Goal: Check status: Check status

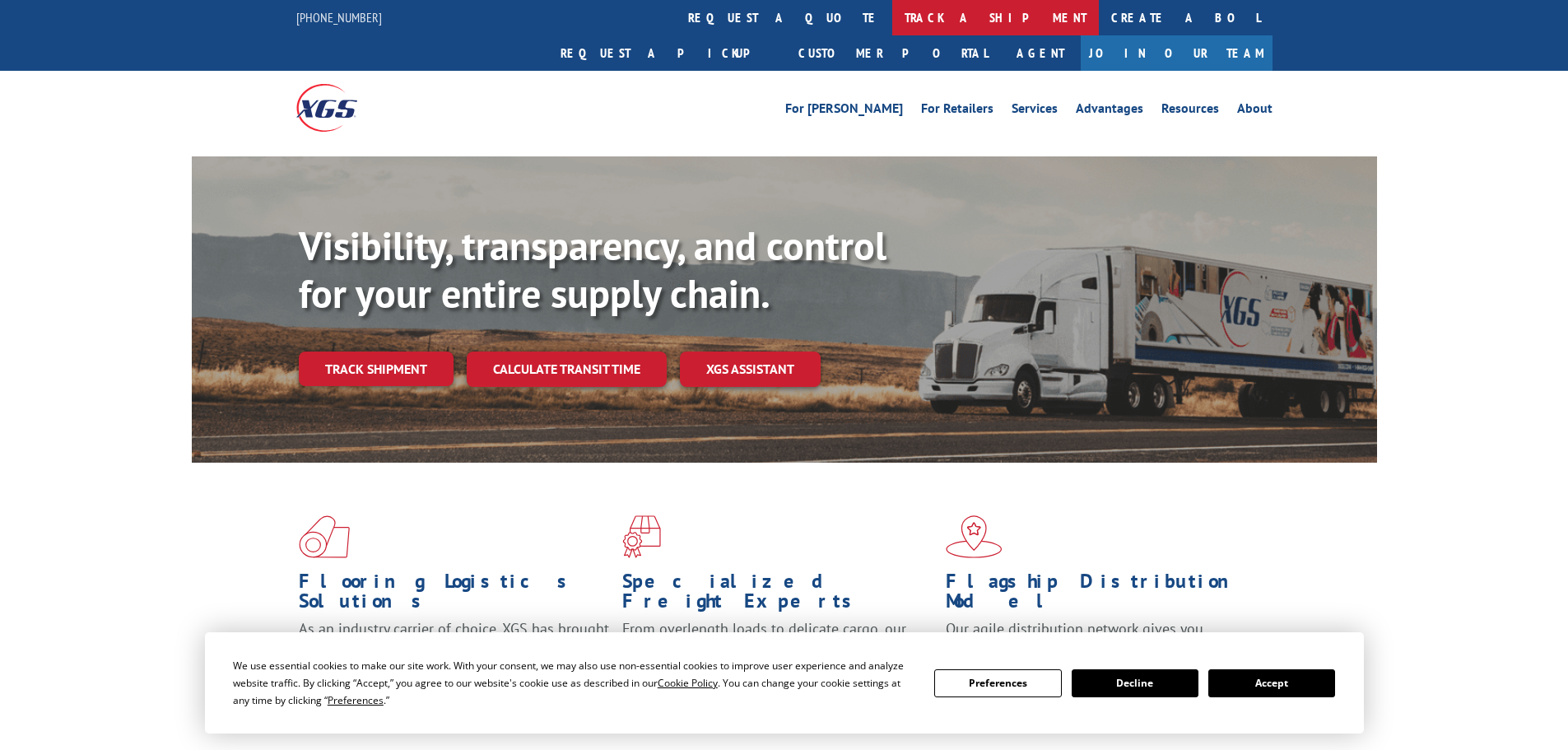
click at [892, 29] on link "track a shipment" at bounding box center [995, 18] width 206 height 35
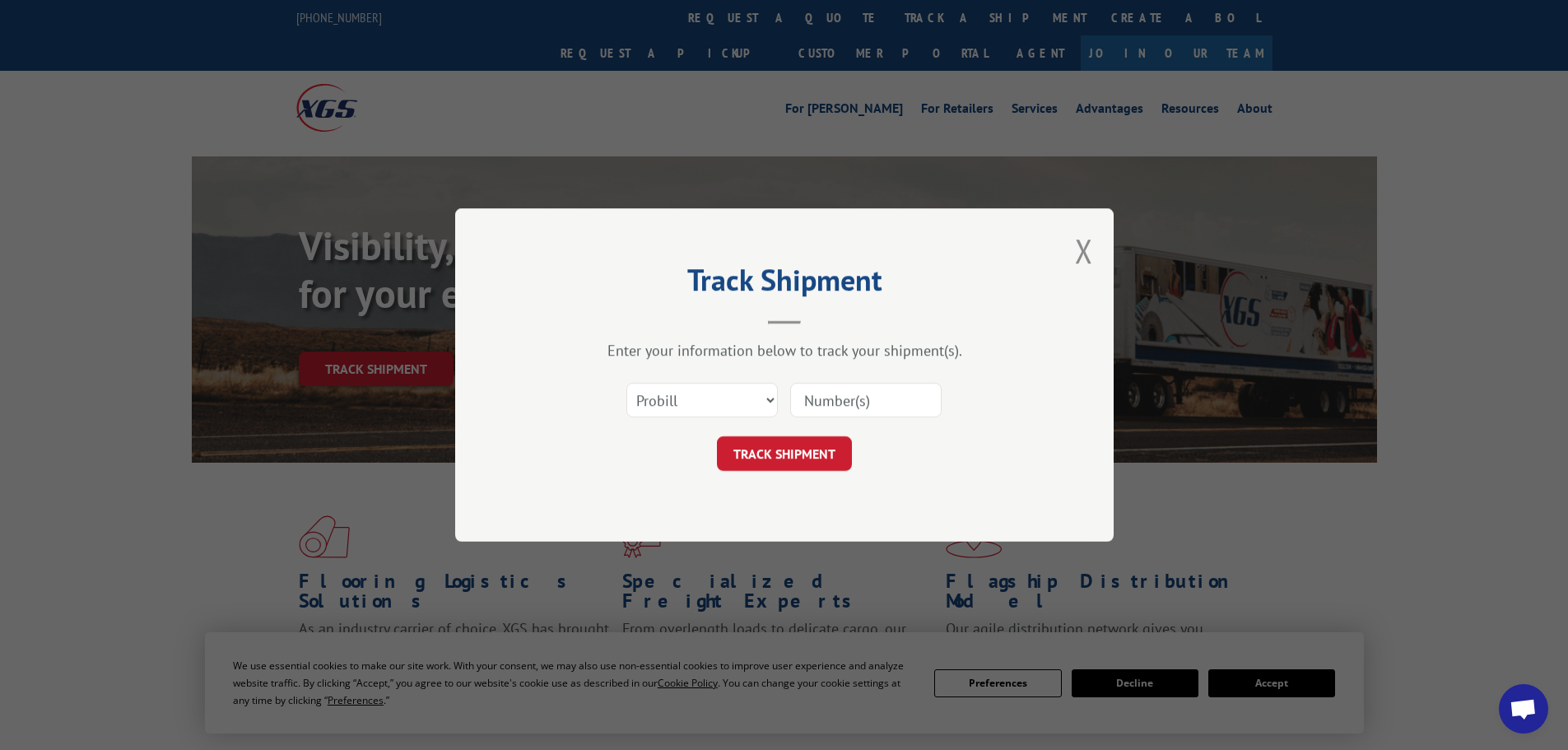
click at [820, 414] on input at bounding box center [866, 399] width 152 height 35
paste input "17232100"
type input "17232100"
click at [800, 459] on button "TRACK SHIPMENT" at bounding box center [784, 453] width 135 height 35
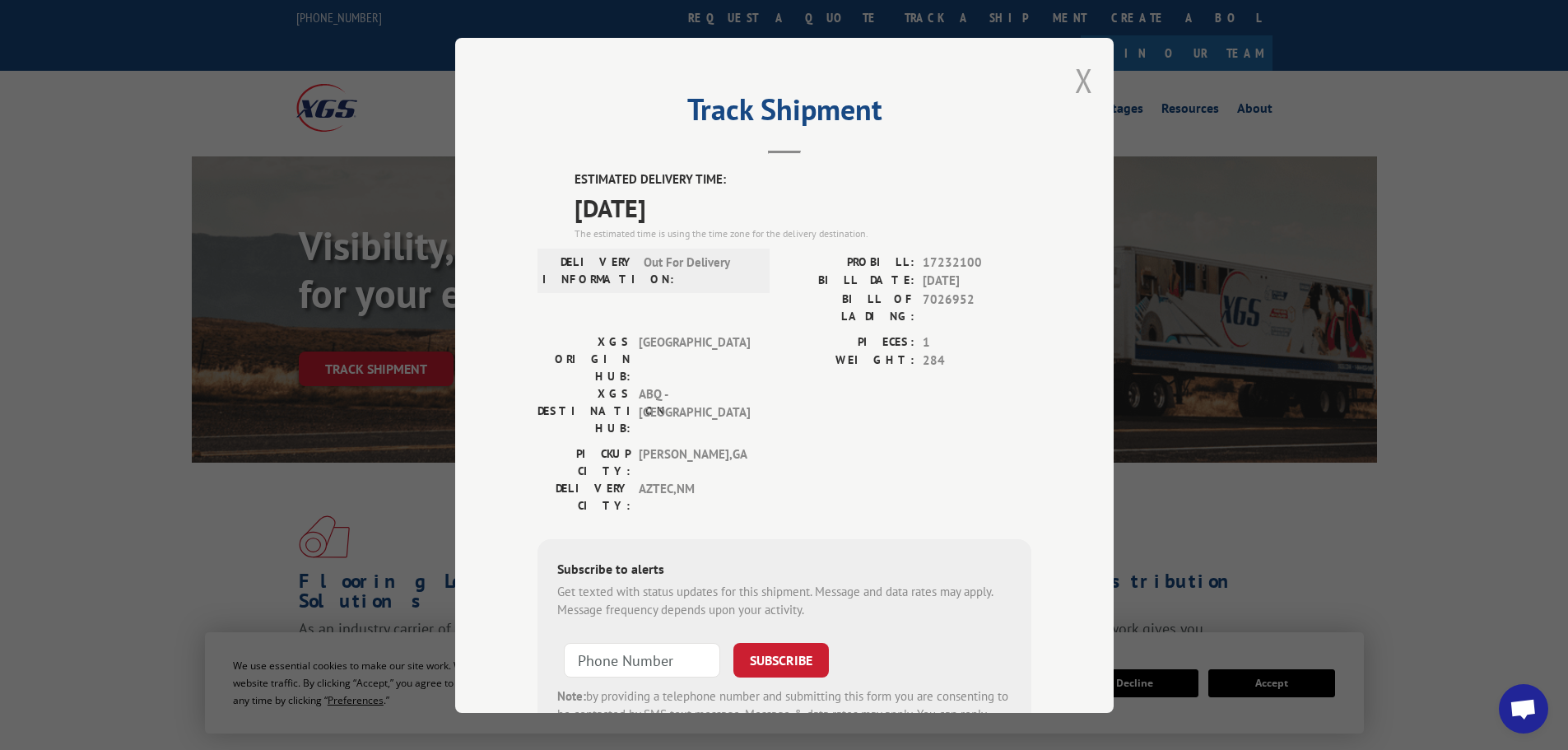
click at [1077, 83] on button "Close modal" at bounding box center [1084, 80] width 18 height 44
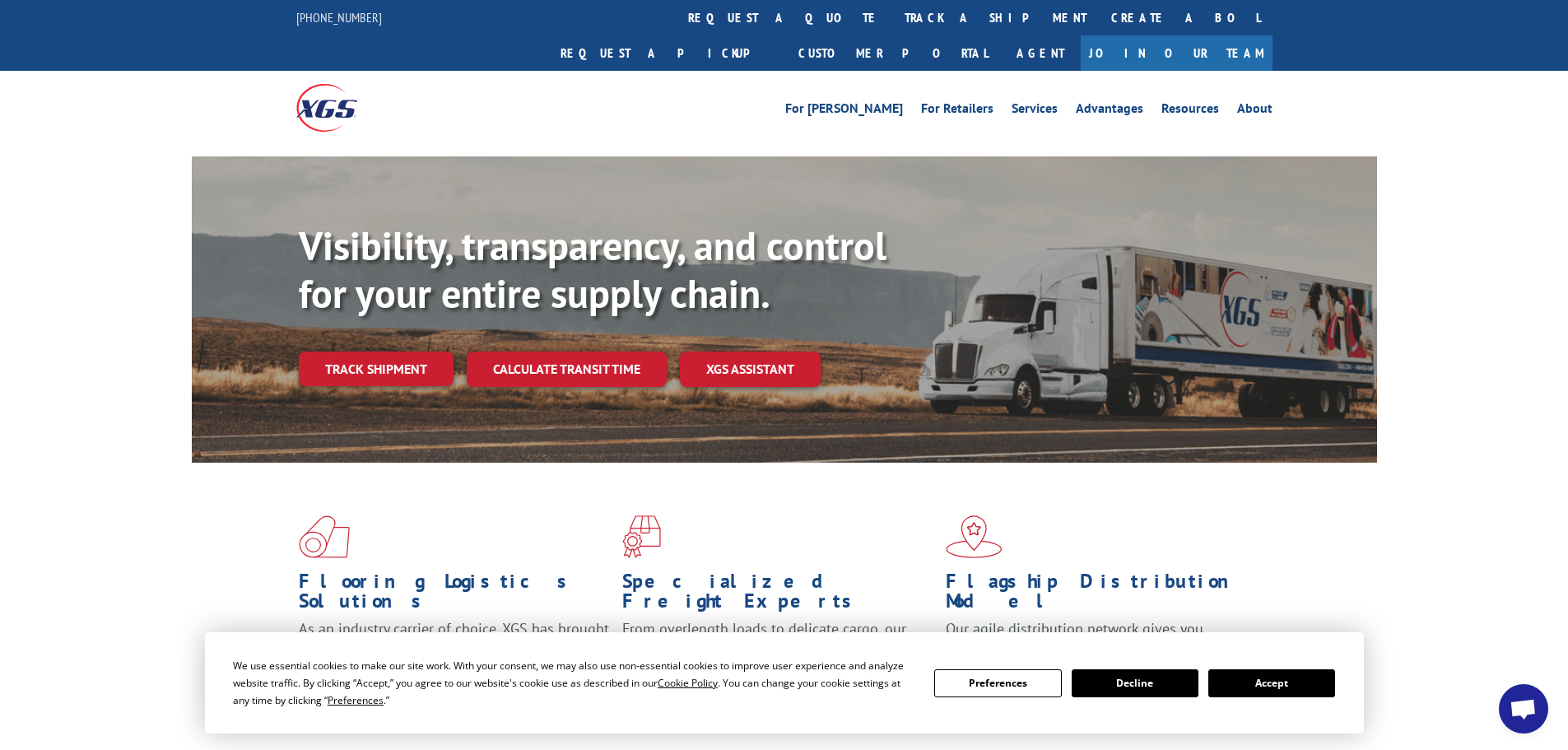
click at [752, 71] on div "For [PERSON_NAME] For Retailers Services Advantages Resources About For [PERSON…" at bounding box center [784, 107] width 977 height 73
click at [892, 7] on link "track a shipment" at bounding box center [995, 18] width 206 height 35
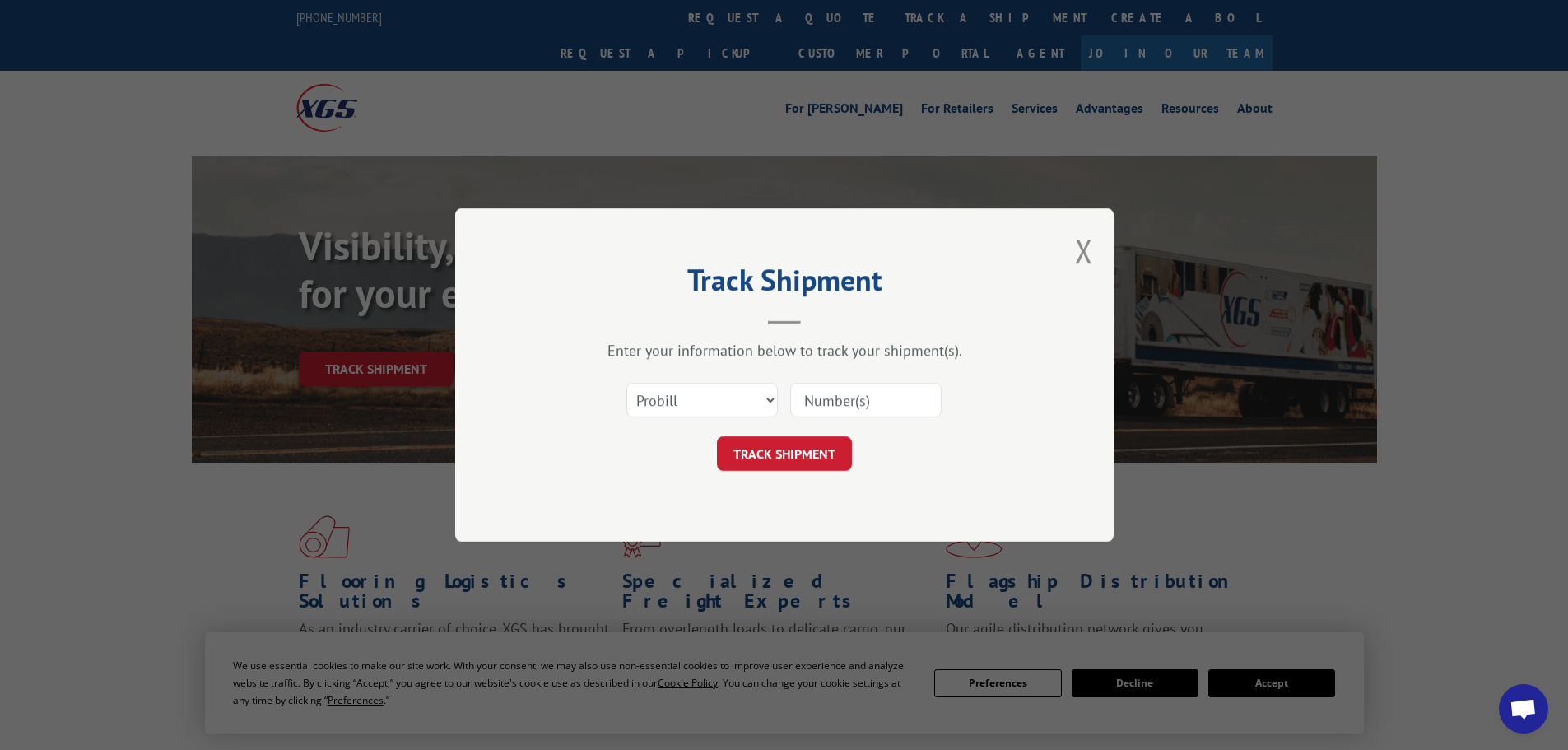
click at [838, 393] on input at bounding box center [866, 399] width 152 height 35
paste input "17232229"
type input "17232229"
click at [717, 437] on button "TRACK SHIPMENT" at bounding box center [784, 453] width 135 height 35
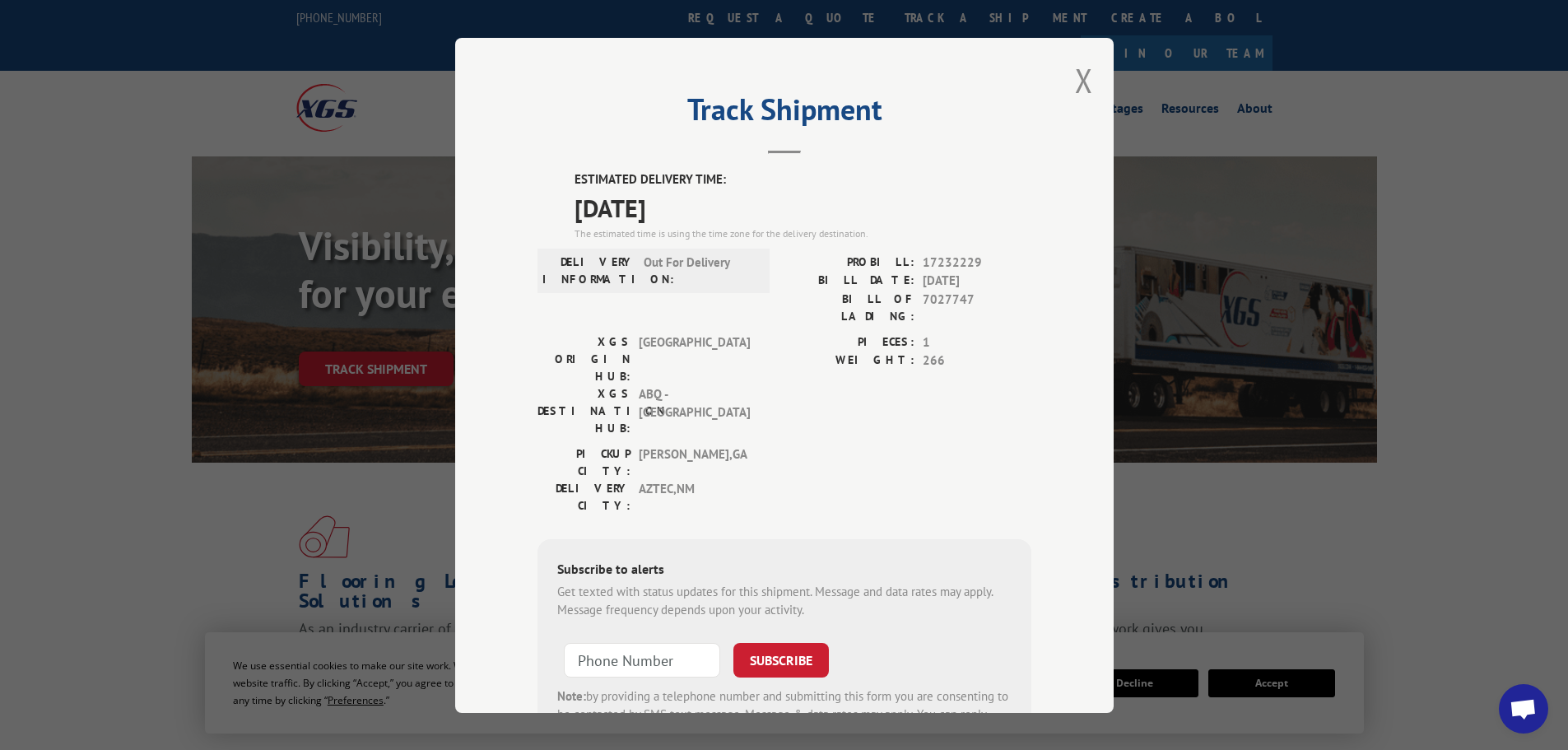
click at [1526, 708] on span "Open chat" at bounding box center [1523, 710] width 27 height 23
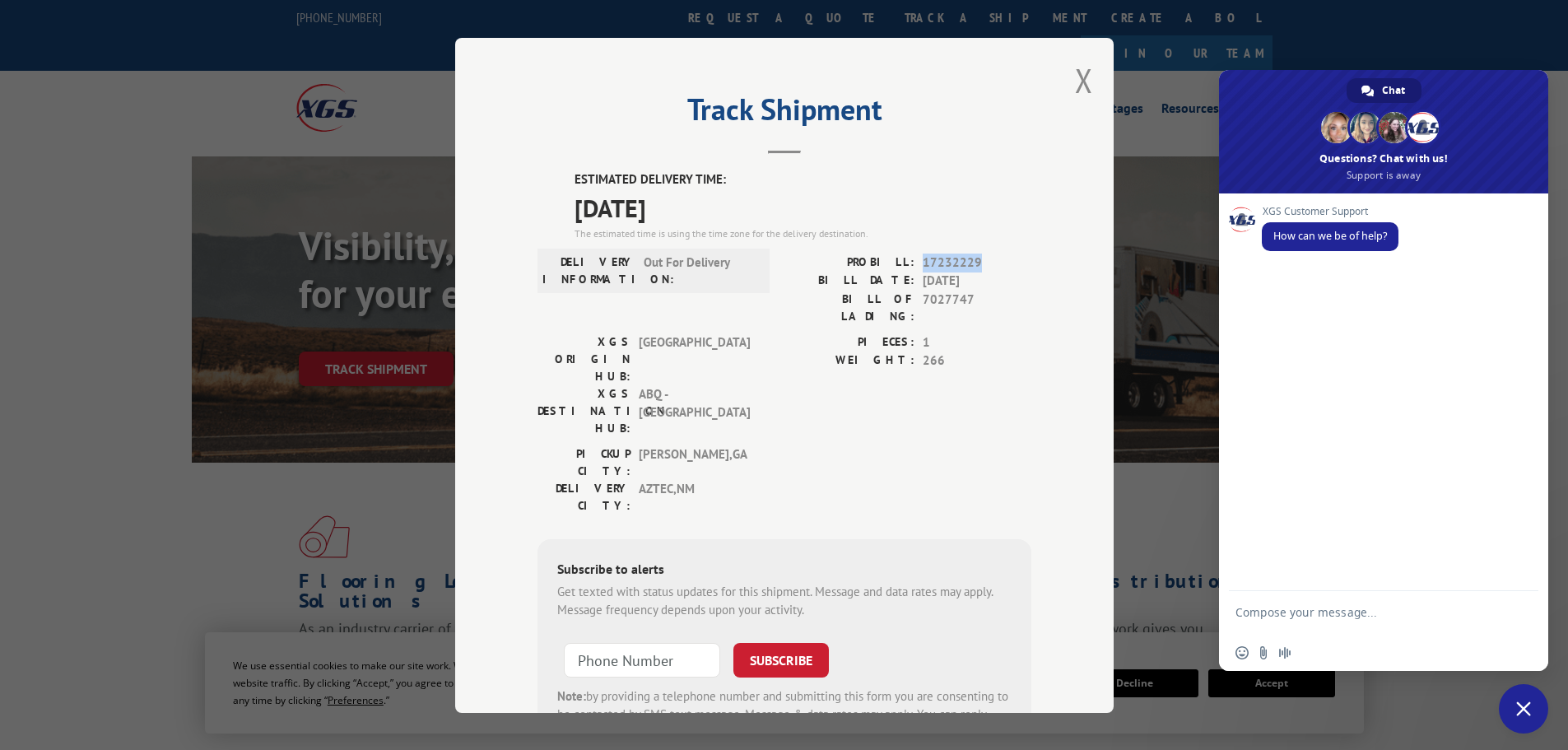
drag, startPoint x: 948, startPoint y: 265, endPoint x: 911, endPoint y: 264, distance: 37.0
click at [911, 264] on div "PROBILL: 17232229" at bounding box center [907, 262] width 247 height 19
copy div "17232229"
click at [1292, 608] on textarea "Compose your message..." at bounding box center [1366, 619] width 260 height 29
paste textarea "17232229"
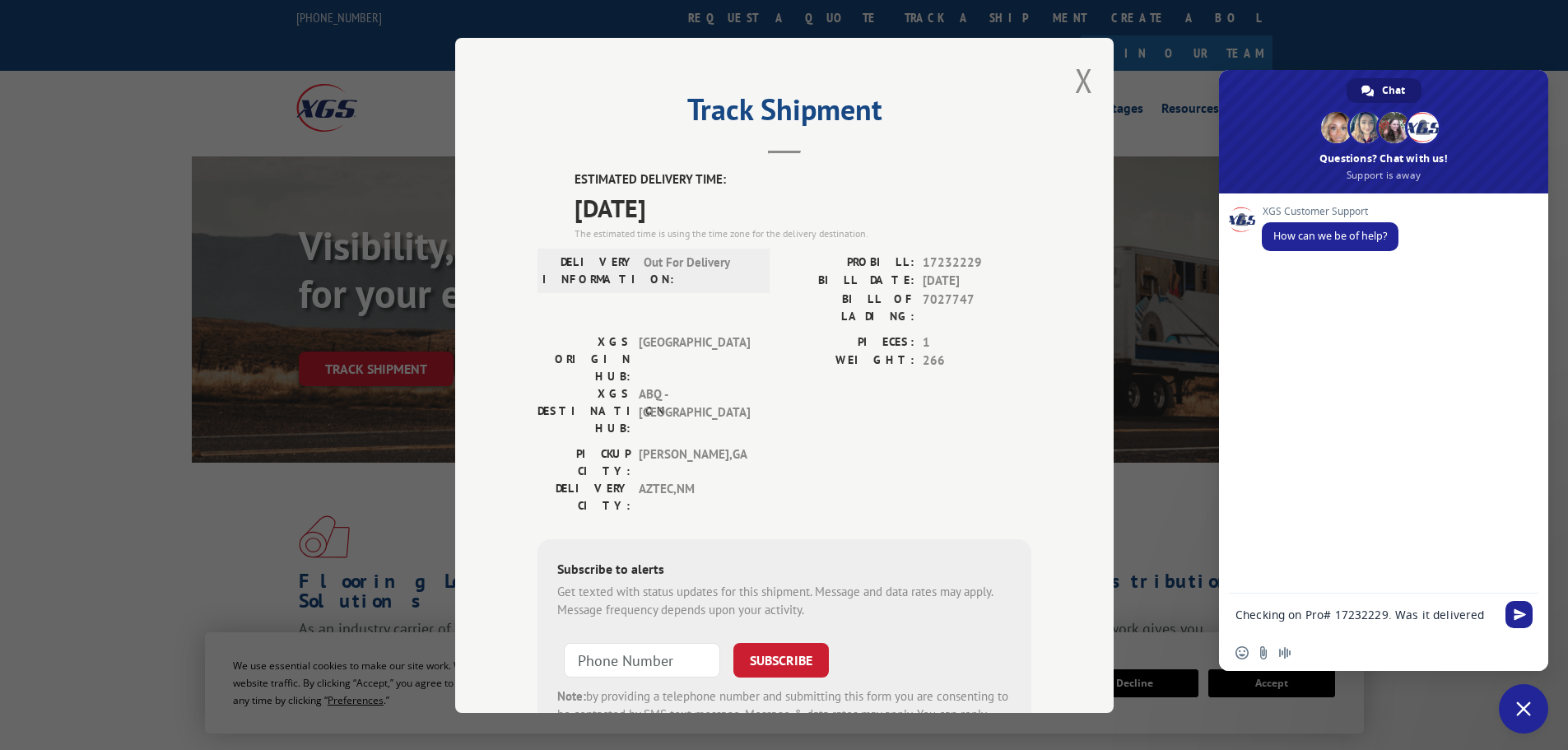
type textarea "Checking on Pro# 17232229. Was it delivered?"
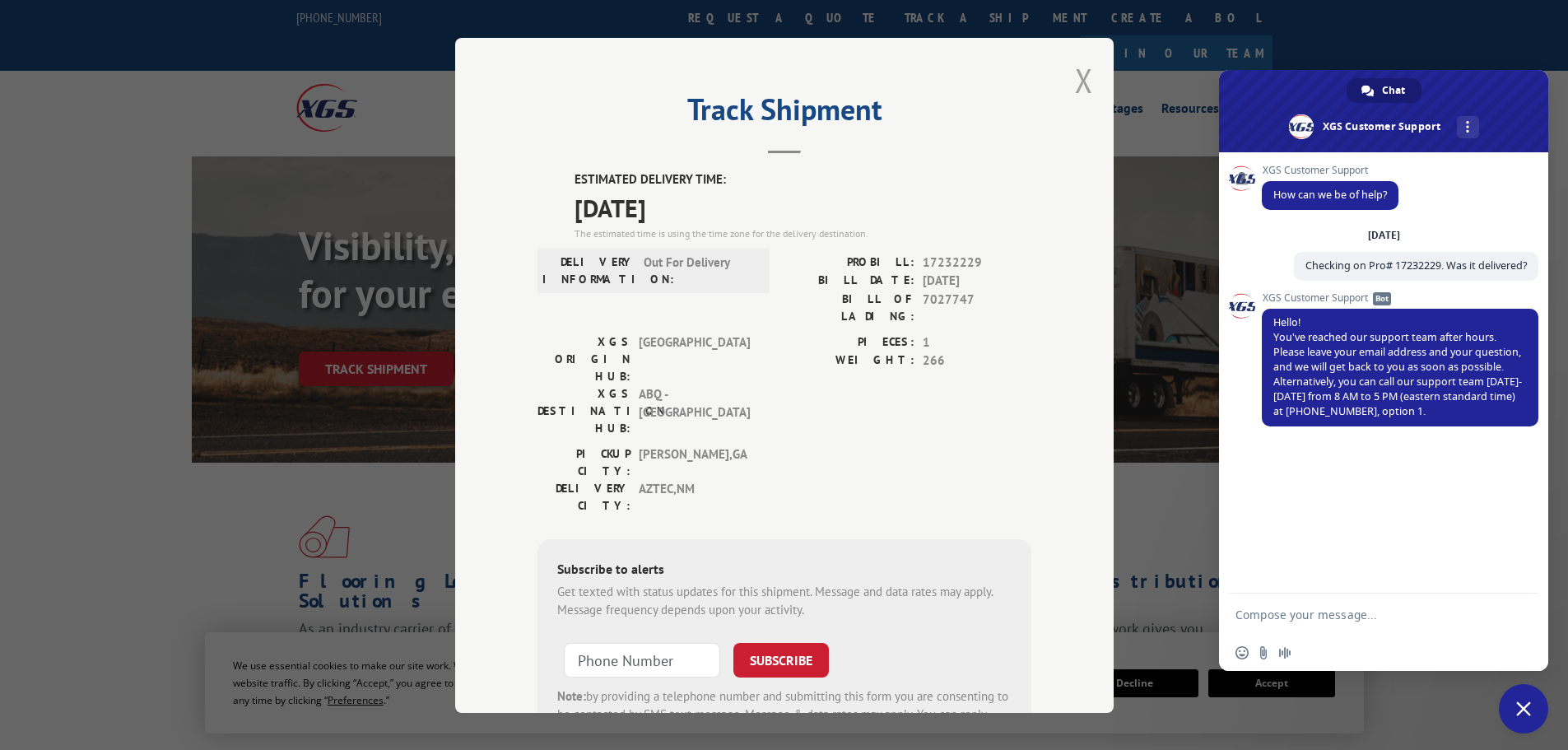
click at [1075, 80] on button "Close modal" at bounding box center [1084, 80] width 18 height 44
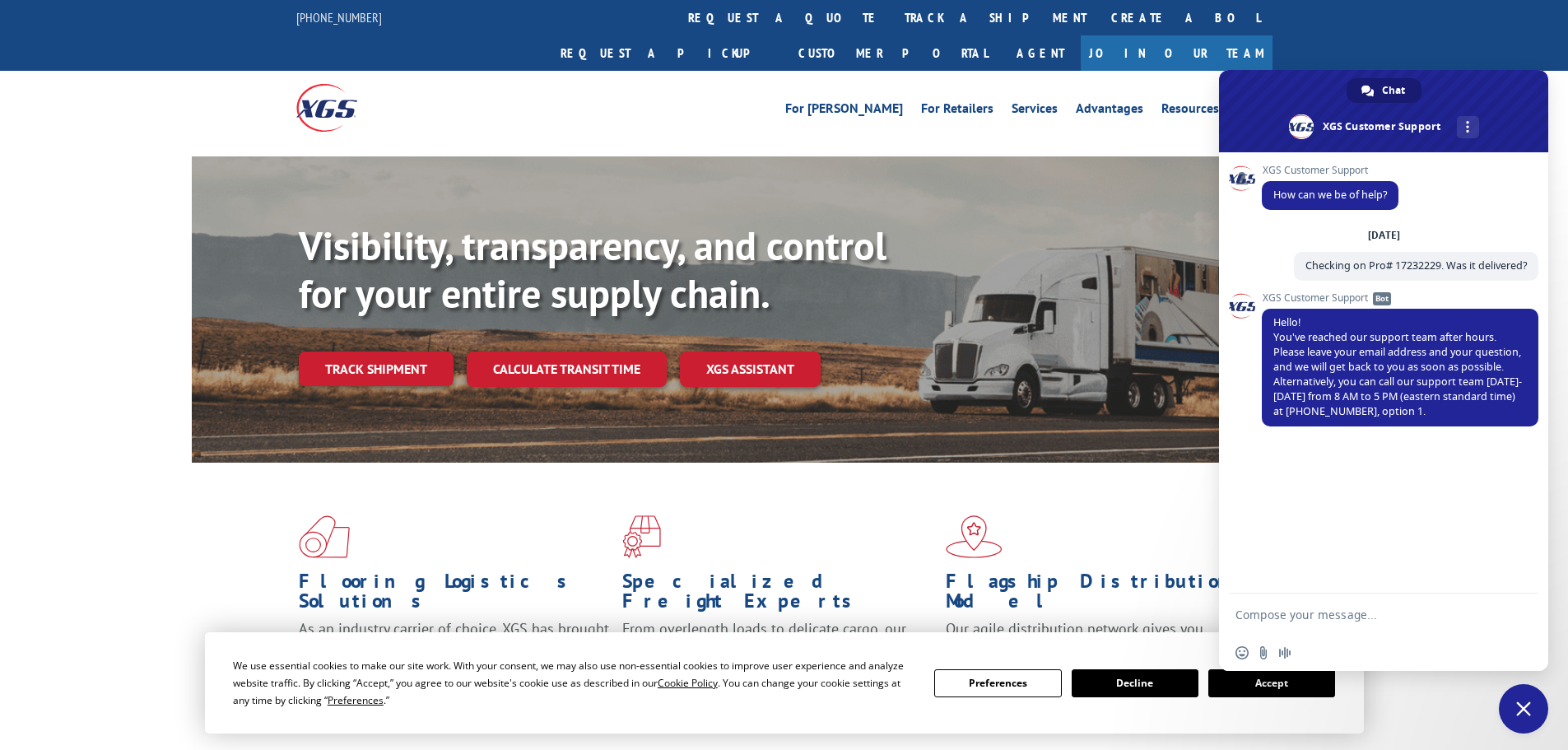
click at [1481, 30] on div "[PHONE_NUMBER] request a quote track a shipment Create a BOL Request a pickup C…" at bounding box center [784, 35] width 1568 height 71
